Goal: Task Accomplishment & Management: Manage account settings

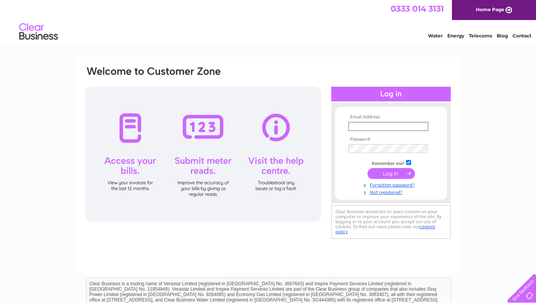
type input "stjoinery@waitrose.com"
click at [393, 176] on input "submit" at bounding box center [390, 173] width 47 height 11
click at [391, 172] on input "submit" at bounding box center [390, 172] width 47 height 11
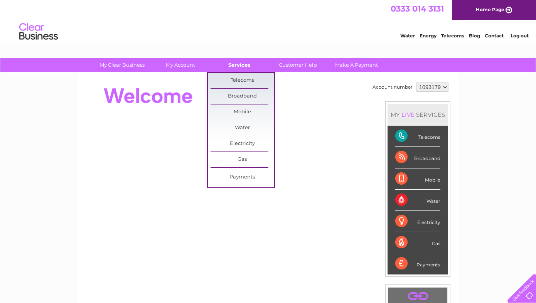
click at [241, 63] on link "Services" at bounding box center [239, 65] width 64 height 14
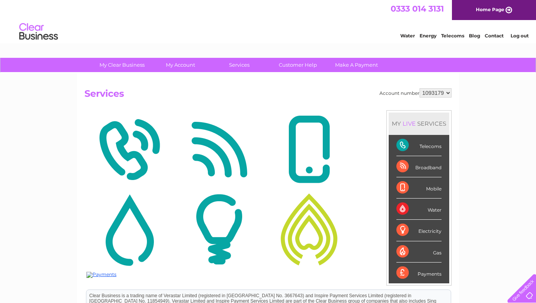
scroll to position [2, 0]
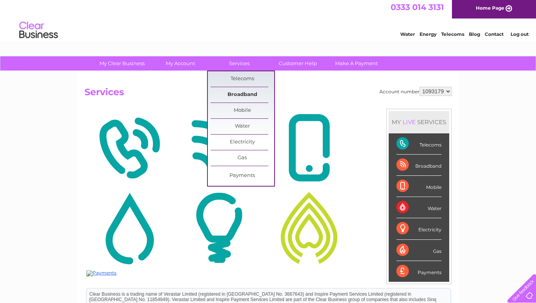
click at [242, 94] on link "Broadband" at bounding box center [242, 94] width 64 height 15
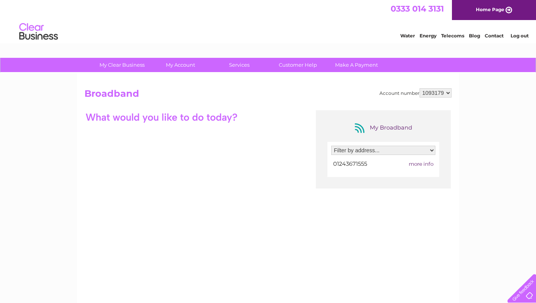
select select "2199965"
click at [427, 161] on span "more info" at bounding box center [421, 164] width 25 height 6
click at [203, 147] on div "My Broadband Filter by address... Unit 3B Stubcroft Farm Studios , Stubcroft La…" at bounding box center [267, 185] width 367 height 150
click at [304, 66] on link "Customer Help" at bounding box center [298, 65] width 64 height 14
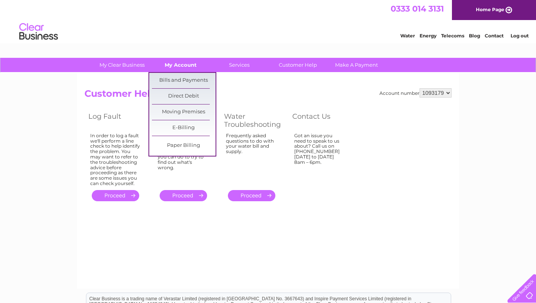
click at [183, 65] on link "My Account" at bounding box center [181, 65] width 64 height 14
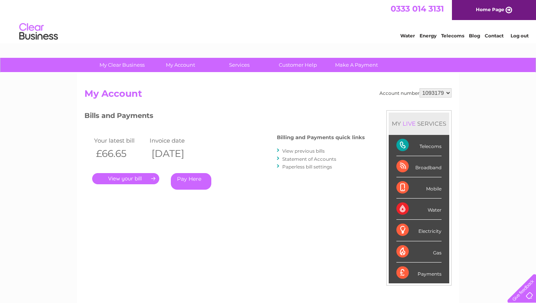
click at [129, 176] on link "." at bounding box center [125, 178] width 67 height 11
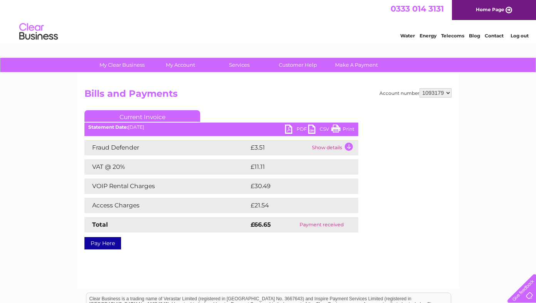
click at [290, 128] on link "PDF" at bounding box center [296, 130] width 23 height 11
